Goal: Task Accomplishment & Management: Use online tool/utility

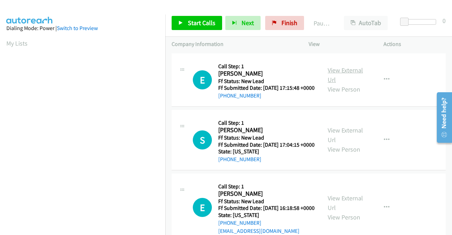
click at [357, 72] on link "View External Url" at bounding box center [345, 75] width 35 height 18
click at [343, 140] on link "View External Url" at bounding box center [345, 135] width 35 height 18
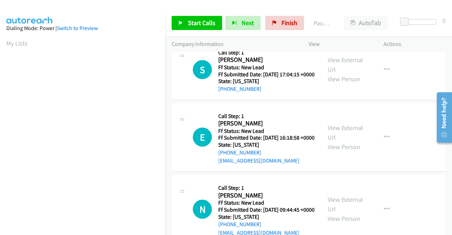
scroll to position [71, 0]
click at [329, 141] on link "View External Url" at bounding box center [345, 132] width 35 height 18
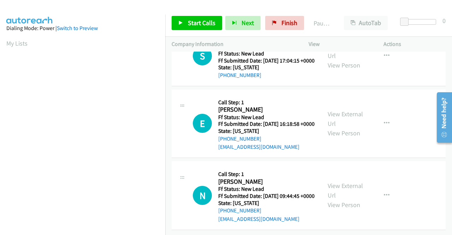
scroll to position [117, 0]
click at [344, 182] on link "View External Url" at bounding box center [345, 191] width 35 height 18
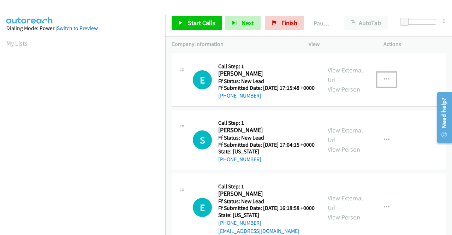
click at [386, 86] on button "button" at bounding box center [387, 79] width 19 height 14
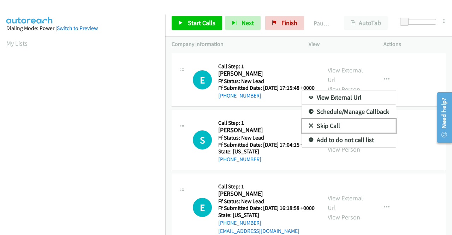
click at [367, 127] on link "Skip Call" at bounding box center [349, 126] width 94 height 14
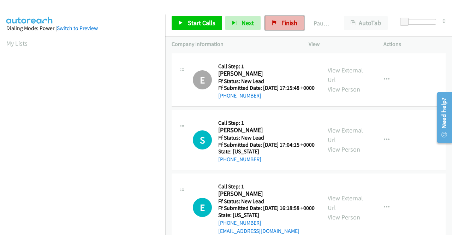
click at [283, 22] on span "Finish" at bounding box center [290, 23] width 16 height 8
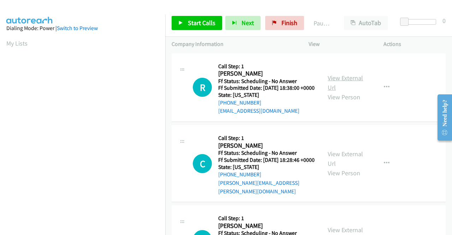
click at [352, 79] on link "View External Url" at bounding box center [345, 83] width 35 height 18
click at [339, 163] on link "View External Url" at bounding box center [345, 159] width 35 height 18
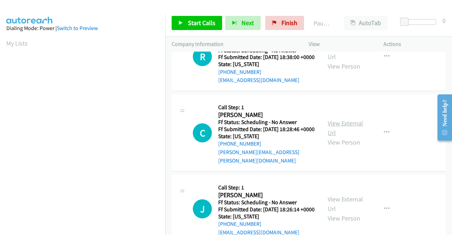
scroll to position [106, 0]
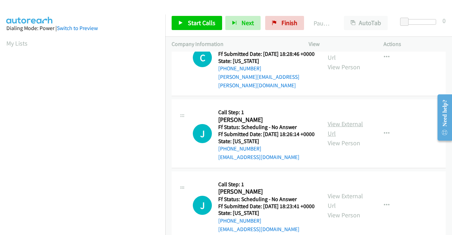
click at [348, 134] on link "View External Url" at bounding box center [345, 129] width 35 height 18
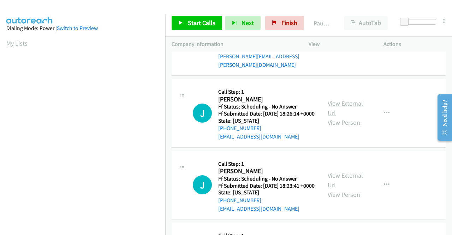
scroll to position [141, 0]
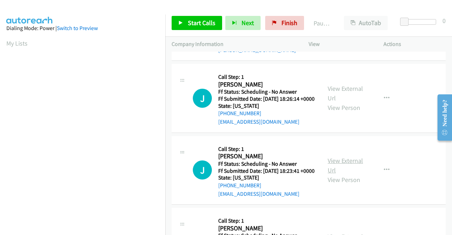
click at [343, 174] on link "View External Url" at bounding box center [345, 166] width 35 height 18
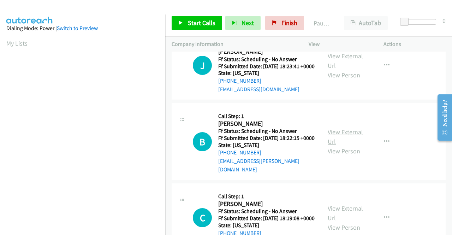
scroll to position [247, 0]
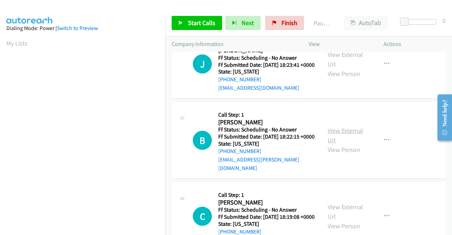
click at [358, 144] on link "View External Url" at bounding box center [345, 136] width 35 height 18
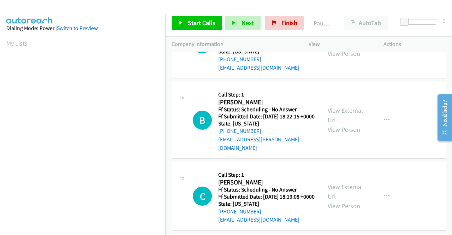
scroll to position [283, 0]
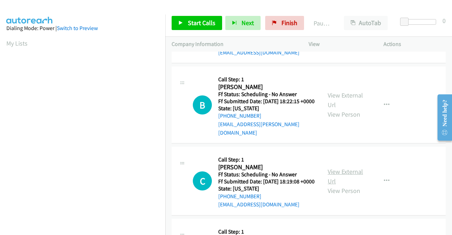
click at [335, 185] on link "View External Url" at bounding box center [345, 177] width 35 height 18
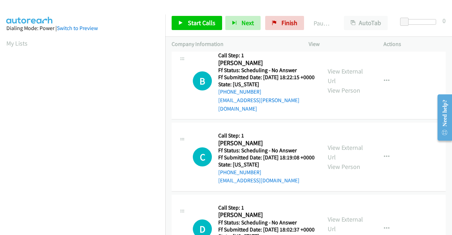
scroll to position [353, 0]
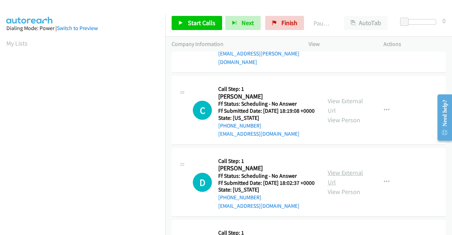
click at [344, 186] on link "View External Url" at bounding box center [345, 178] width 35 height 18
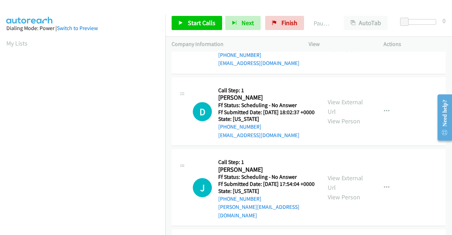
scroll to position [460, 0]
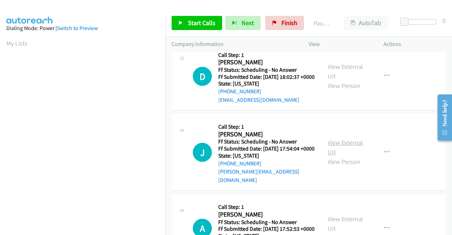
click at [335, 156] on link "View External Url" at bounding box center [345, 148] width 35 height 18
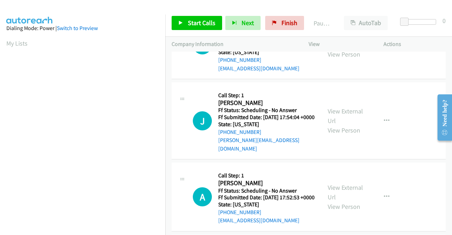
scroll to position [530, 0]
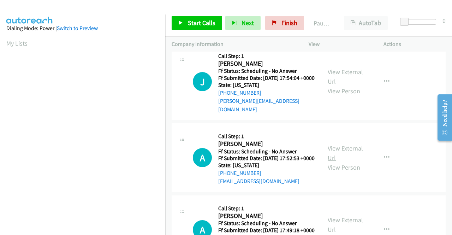
click at [345, 162] on link "View External Url" at bounding box center [345, 153] width 35 height 18
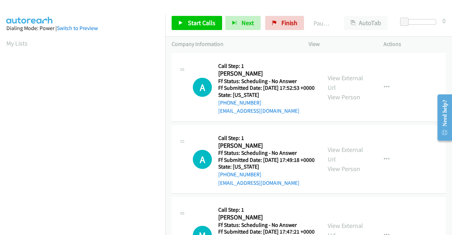
scroll to position [601, 0]
click at [343, 163] on link "View External Url" at bounding box center [345, 154] width 35 height 18
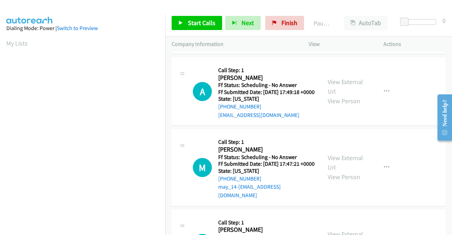
scroll to position [672, 0]
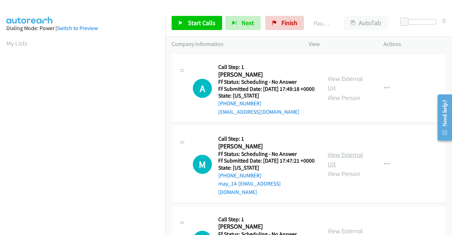
click at [341, 168] on link "View External Url" at bounding box center [345, 160] width 35 height 18
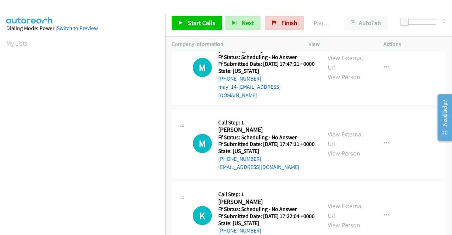
scroll to position [778, 0]
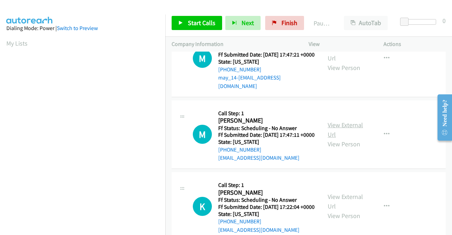
click at [345, 139] on link "View External Url" at bounding box center [345, 130] width 35 height 18
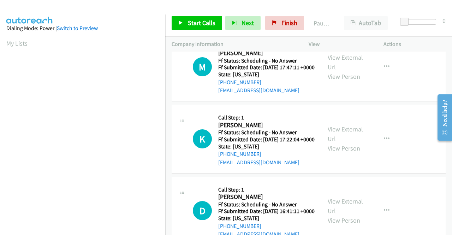
scroll to position [848, 0]
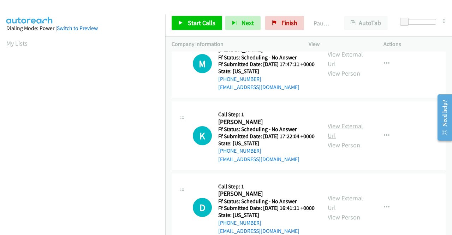
click at [342, 140] on link "View External Url" at bounding box center [345, 131] width 35 height 18
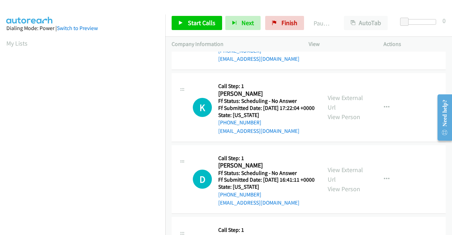
scroll to position [919, 0]
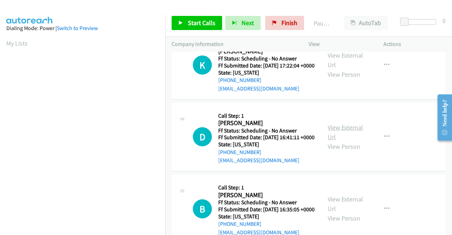
click at [341, 141] on link "View External Url" at bounding box center [345, 132] width 35 height 18
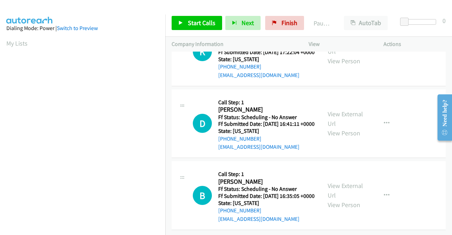
scroll to position [1007, 0]
click at [341, 182] on link "View External Url" at bounding box center [345, 191] width 35 height 18
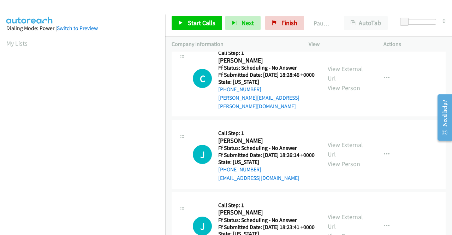
scroll to position [0, 0]
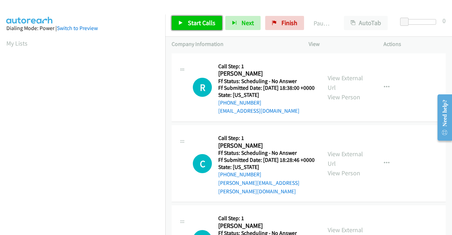
click at [201, 25] on span "Start Calls" at bounding box center [202, 23] width 28 height 8
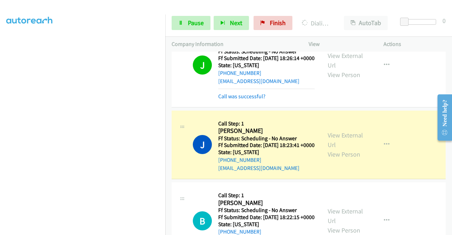
scroll to position [247, 0]
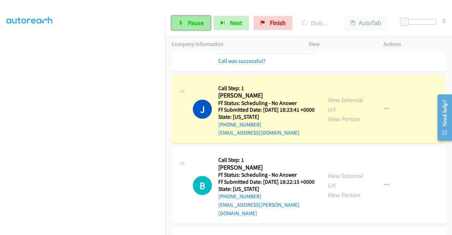
click at [181, 19] on link "Pause" at bounding box center [191, 23] width 39 height 14
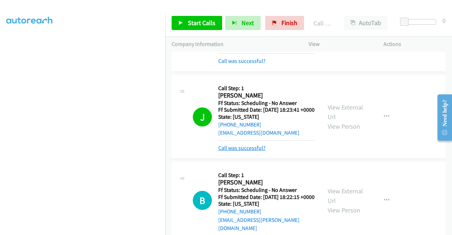
click at [235, 151] on link "Call was successful?" at bounding box center [241, 148] width 47 height 7
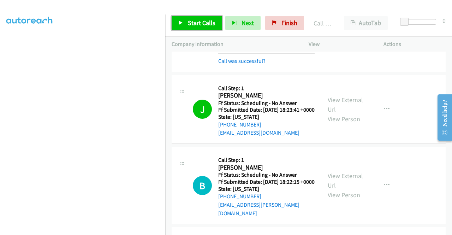
click at [206, 25] on span "Start Calls" at bounding box center [202, 23] width 28 height 8
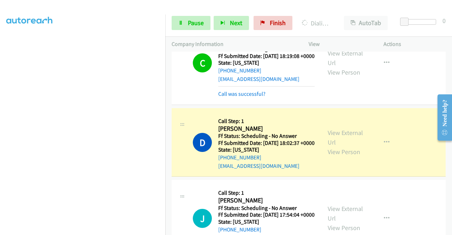
scroll to position [495, 0]
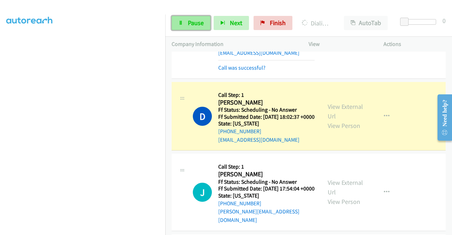
click at [196, 23] on span "Pause" at bounding box center [196, 23] width 16 height 8
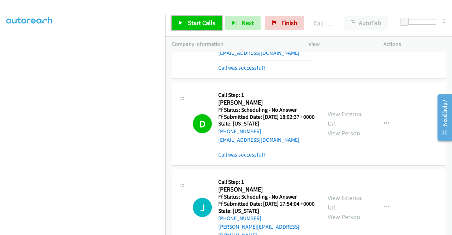
click at [208, 25] on span "Start Calls" at bounding box center [202, 23] width 28 height 8
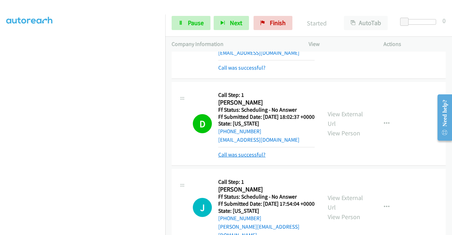
click at [257, 158] on link "Call was successful?" at bounding box center [241, 154] width 47 height 7
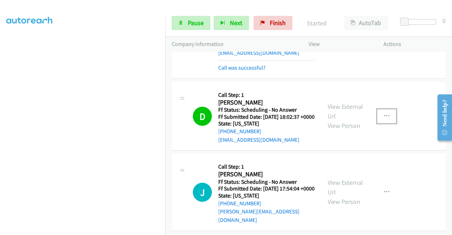
click at [384, 119] on icon "button" at bounding box center [387, 116] width 6 height 6
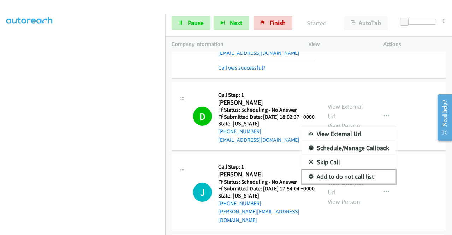
click at [355, 184] on link "Add to do not call list" at bounding box center [349, 177] width 94 height 14
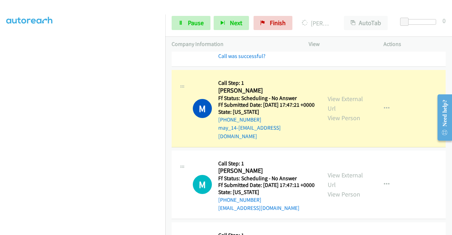
scroll to position [848, 0]
click at [194, 19] on span "Pause" at bounding box center [196, 23] width 16 height 8
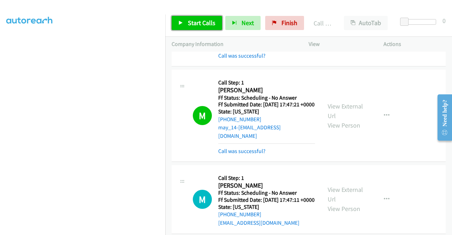
click at [202, 23] on span "Start Calls" at bounding box center [202, 23] width 28 height 8
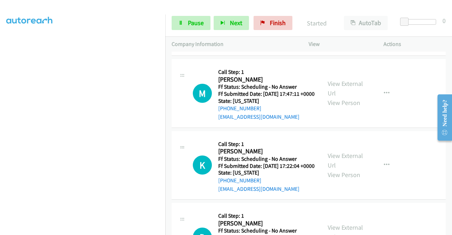
scroll to position [990, 0]
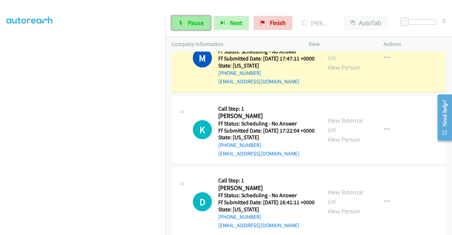
click at [195, 21] on span "Pause" at bounding box center [196, 23] width 16 height 8
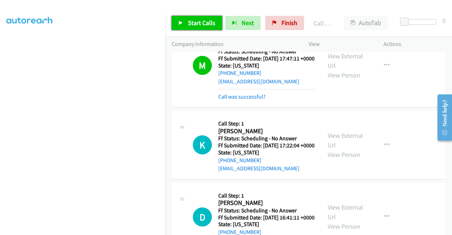
click at [209, 24] on span "Start Calls" at bounding box center [202, 23] width 28 height 8
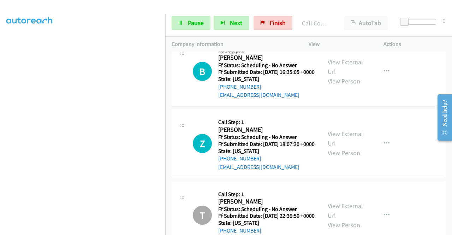
scroll to position [1244, 0]
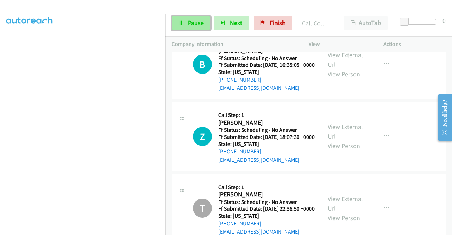
click at [194, 24] on span "Pause" at bounding box center [196, 23] width 16 height 8
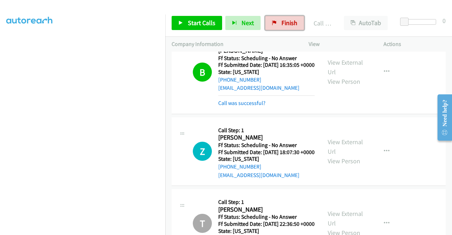
drag, startPoint x: 286, startPoint y: 23, endPoint x: 253, endPoint y: 35, distance: 35.3
click at [286, 23] on span "Finish" at bounding box center [290, 23] width 16 height 8
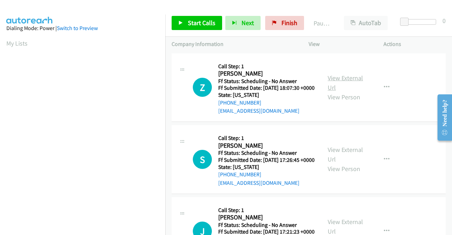
click at [343, 80] on link "View External Url" at bounding box center [345, 83] width 35 height 18
click at [329, 162] on link "View External Url" at bounding box center [345, 155] width 35 height 18
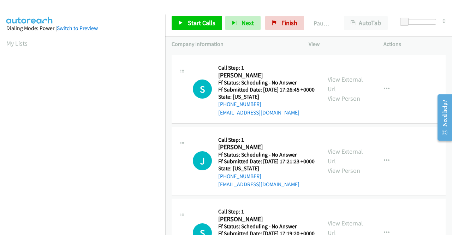
scroll to position [71, 0]
click at [340, 165] on link "View External Url" at bounding box center [345, 156] width 35 height 18
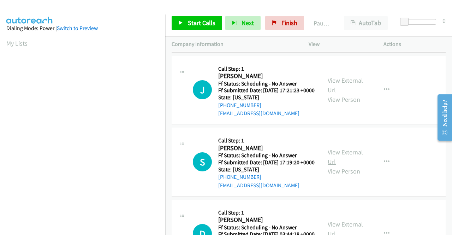
click at [337, 166] on link "View External Url" at bounding box center [345, 157] width 35 height 18
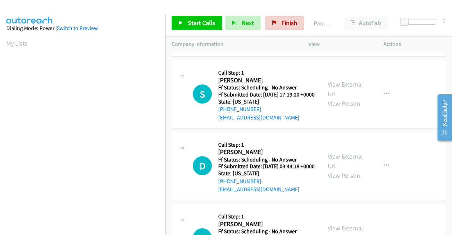
scroll to position [212, 0]
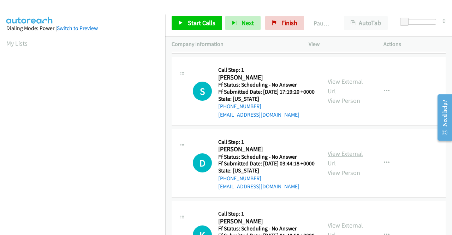
click at [332, 167] on link "View External Url" at bounding box center [345, 159] width 35 height 18
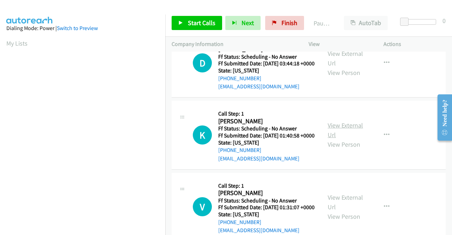
scroll to position [318, 0]
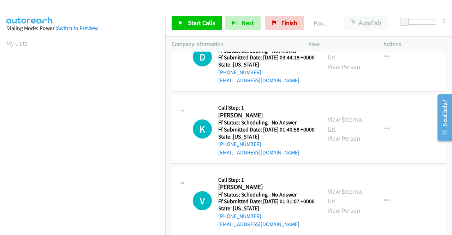
click at [349, 133] on link "View External Url" at bounding box center [345, 124] width 35 height 18
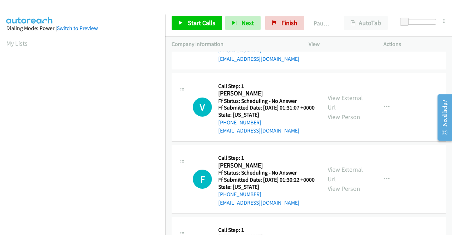
scroll to position [424, 0]
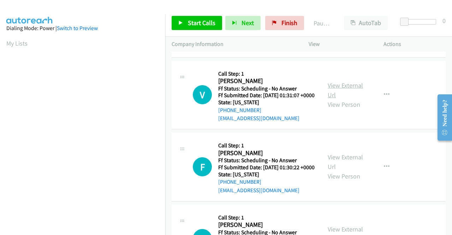
click at [330, 99] on link "View External Url" at bounding box center [345, 90] width 35 height 18
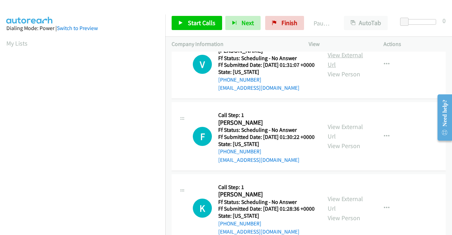
scroll to position [495, 0]
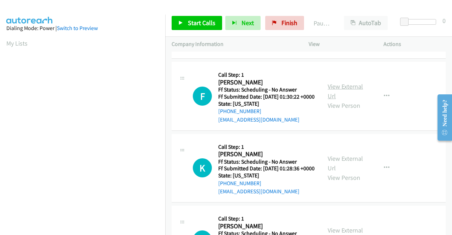
click at [334, 100] on link "View External Url" at bounding box center [345, 91] width 35 height 18
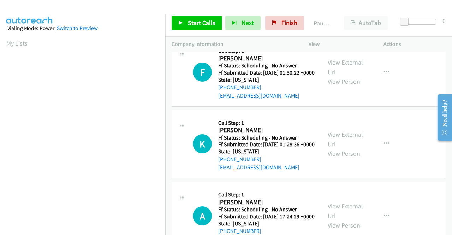
scroll to position [530, 0]
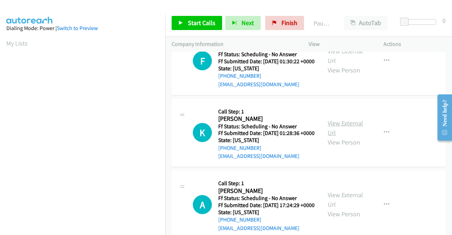
click at [346, 137] on link "View External Url" at bounding box center [345, 128] width 35 height 18
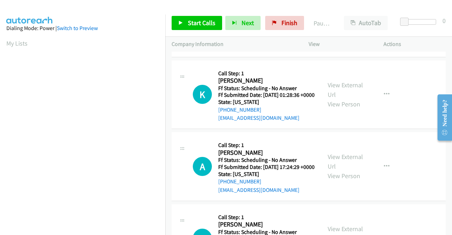
scroll to position [636, 0]
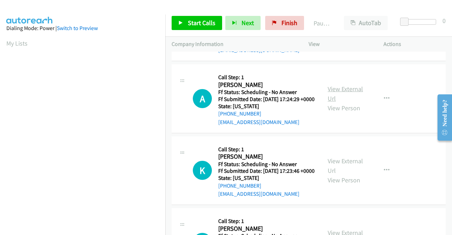
click at [332, 103] on link "View External Url" at bounding box center [345, 94] width 35 height 18
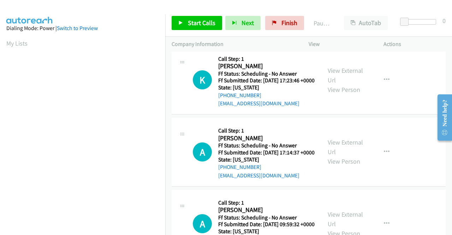
scroll to position [742, 0]
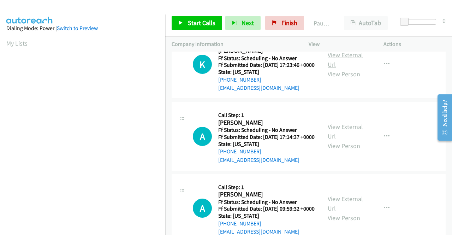
click at [338, 69] on link "View External Url" at bounding box center [345, 60] width 35 height 18
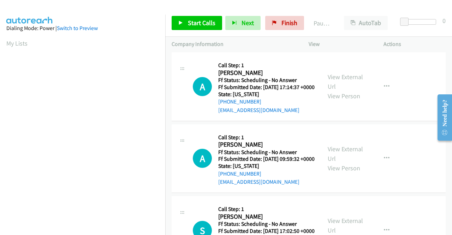
scroll to position [813, 0]
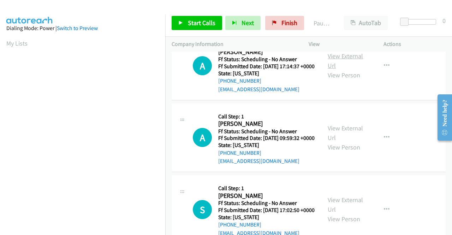
click at [353, 70] on link "View External Url" at bounding box center [345, 61] width 35 height 18
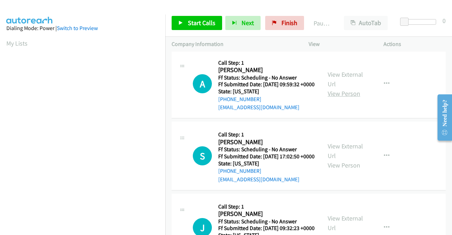
scroll to position [884, 0]
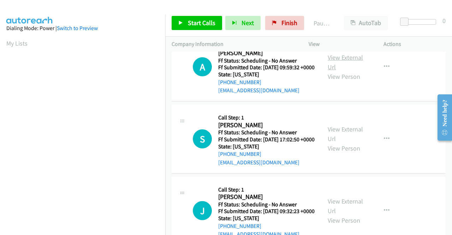
click at [342, 71] on link "View External Url" at bounding box center [345, 62] width 35 height 18
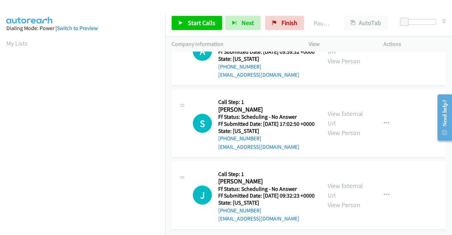
scroll to position [954, 0]
click at [344, 127] on link "View External Url" at bounding box center [345, 119] width 35 height 18
click at [334, 182] on link "View External Url" at bounding box center [345, 191] width 35 height 18
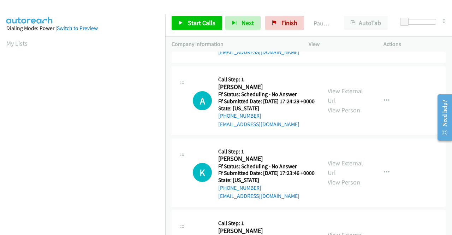
scroll to position [0, 0]
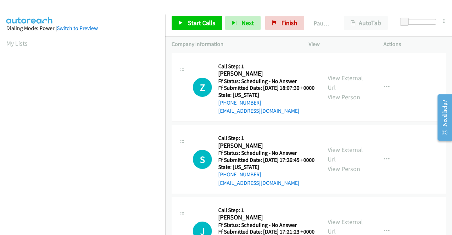
click at [199, 15] on div "Start Calls Pause Next Finish Paused AutoTab AutoTab 0" at bounding box center [308, 23] width 287 height 27
click at [202, 20] on span "Start Calls" at bounding box center [202, 23] width 28 height 8
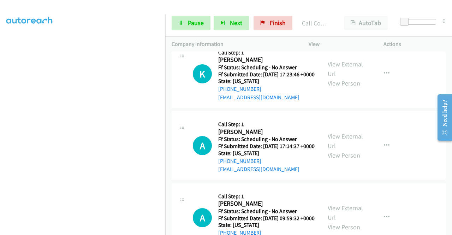
scroll to position [919, 0]
